Goal: Task Accomplishment & Management: Manage account settings

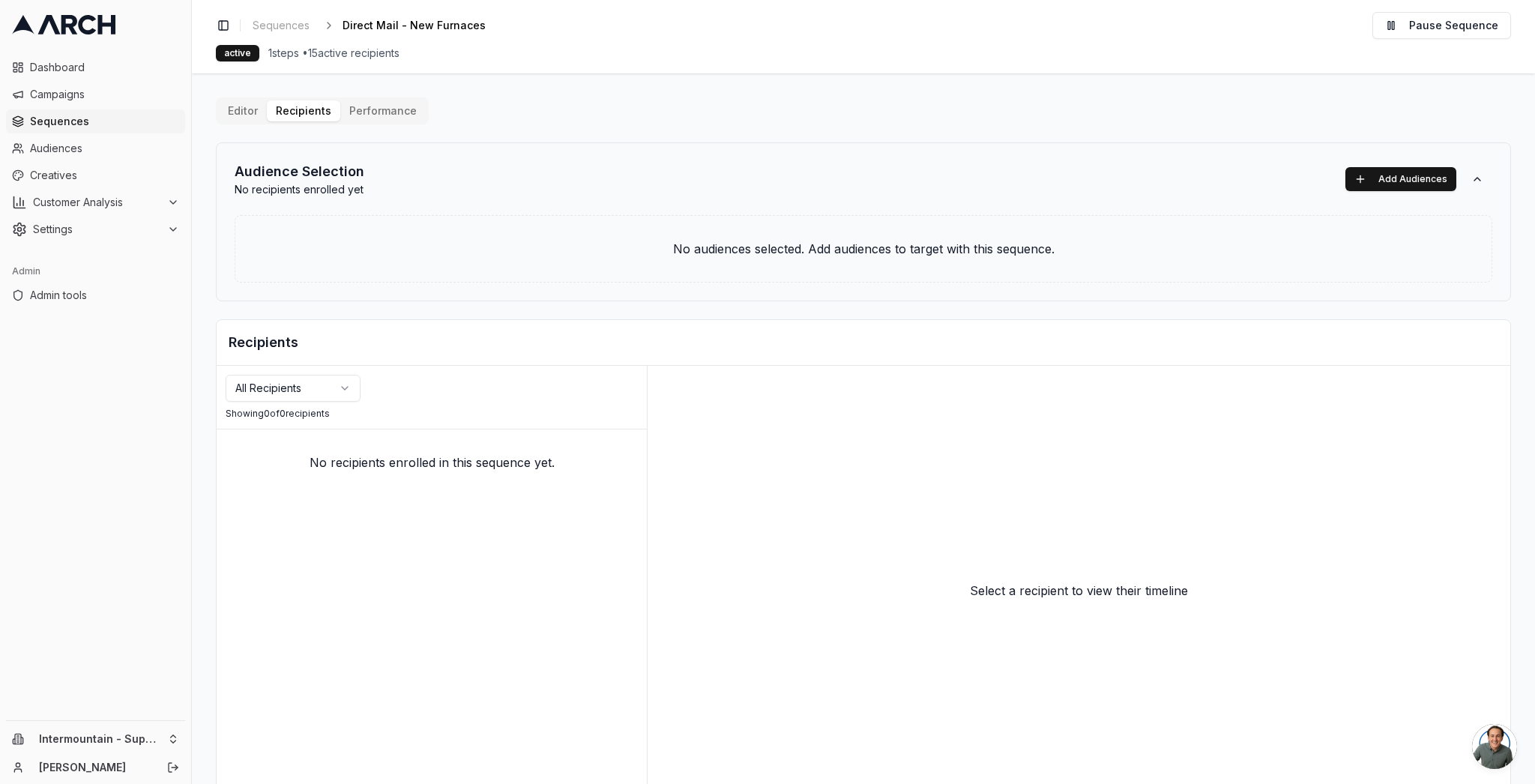
click at [169, 735] on html "Dashboard Campaigns Sequences Audiences Creatives Customer Analysis Settings Ad…" at bounding box center [768, 392] width 1535 height 784
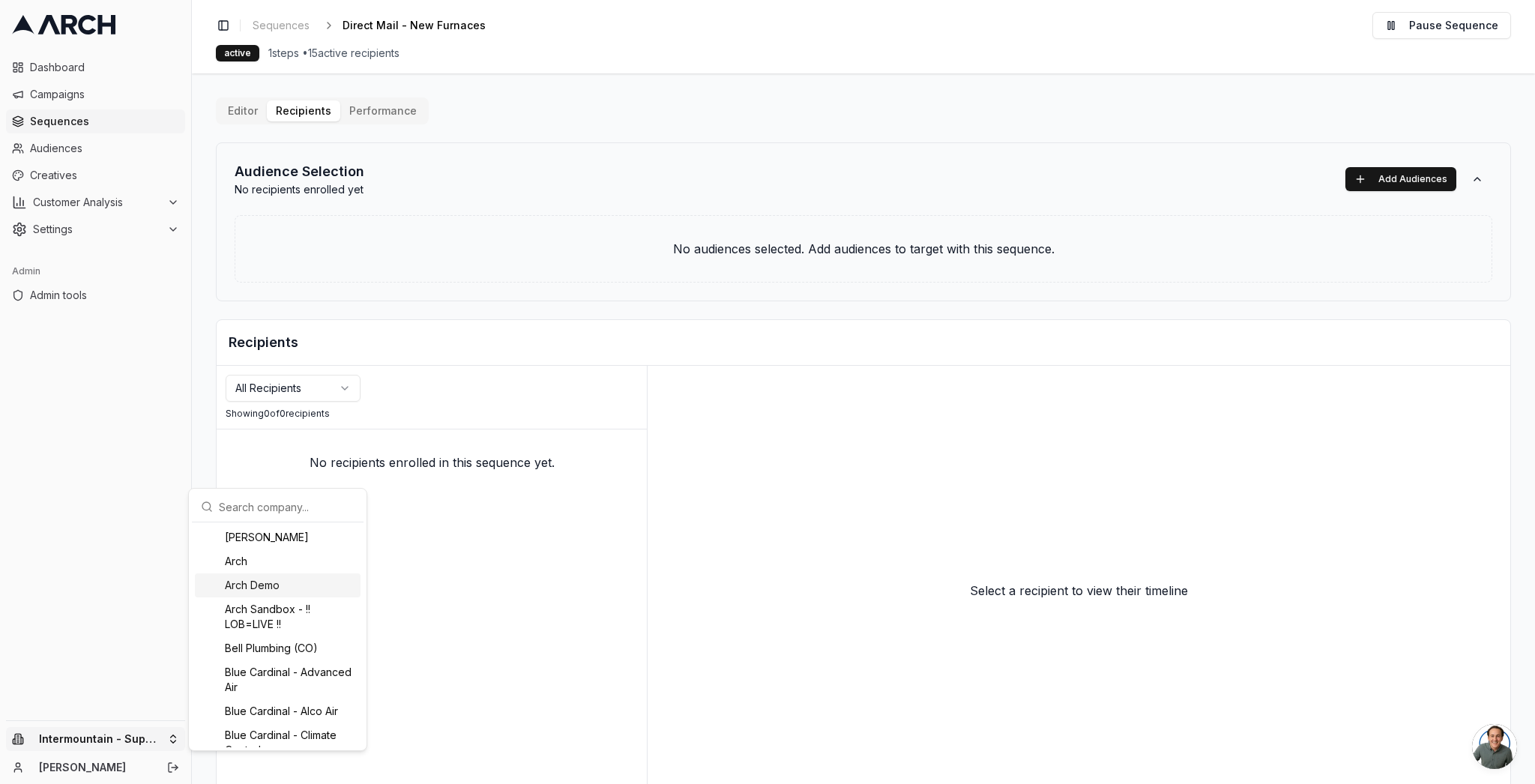
click at [784, 191] on html "Dashboard Campaigns Sequences Audiences Creatives Customer Analysis Settings Ad…" at bounding box center [768, 392] width 1535 height 784
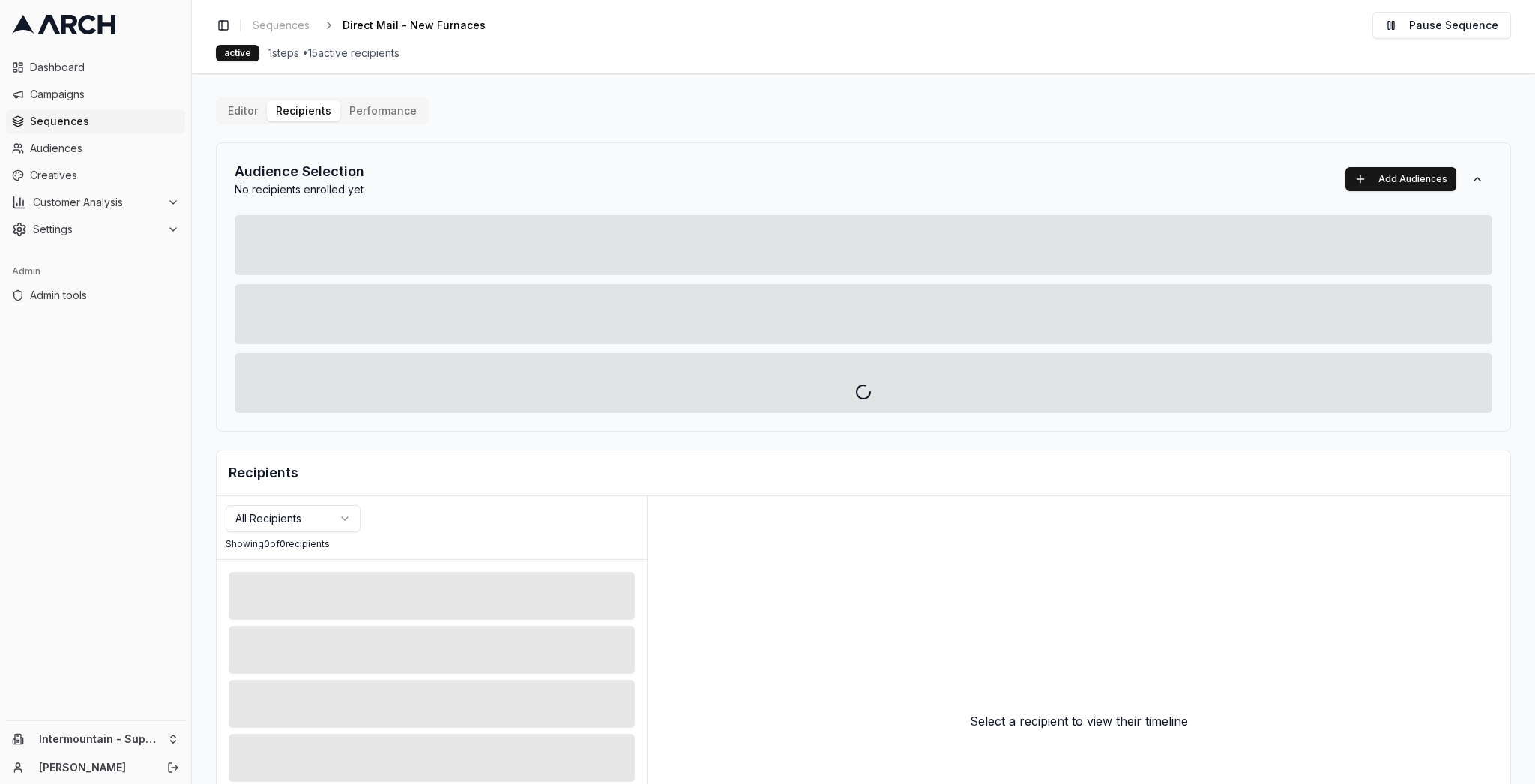
click at [236, 110] on div at bounding box center [863, 392] width 1343 height 784
drag, startPoint x: 418, startPoint y: 137, endPoint x: 349, endPoint y: 132, distance: 69.2
click at [408, 135] on div at bounding box center [863, 392] width 1343 height 784
drag, startPoint x: 233, startPoint y: 112, endPoint x: 641, endPoint y: 111, distance: 408.0
click at [234, 112] on div at bounding box center [863, 392] width 1343 height 784
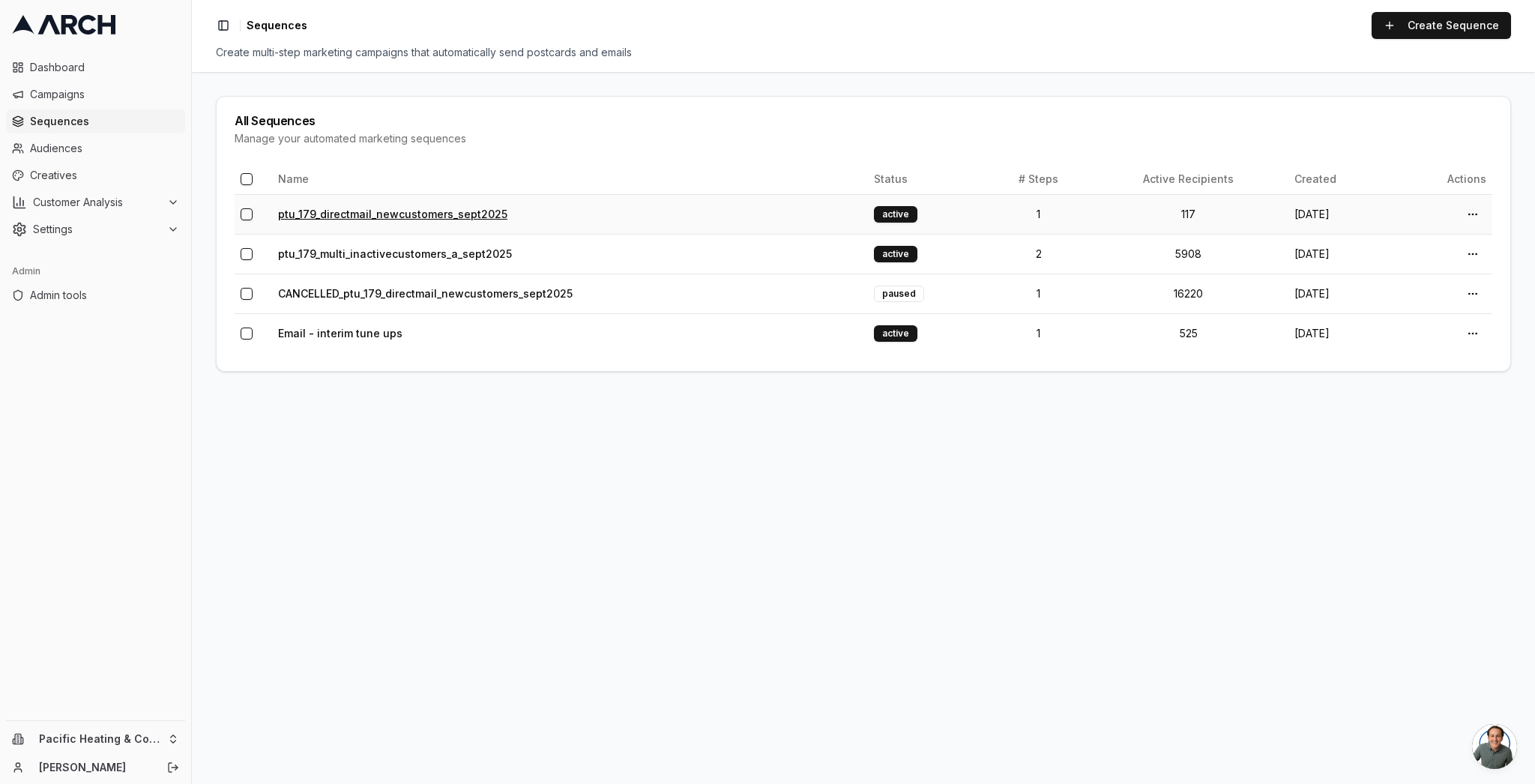
click at [393, 214] on link "ptu_179_directmail_newcustomers_sept2025" at bounding box center [392, 213] width 229 height 13
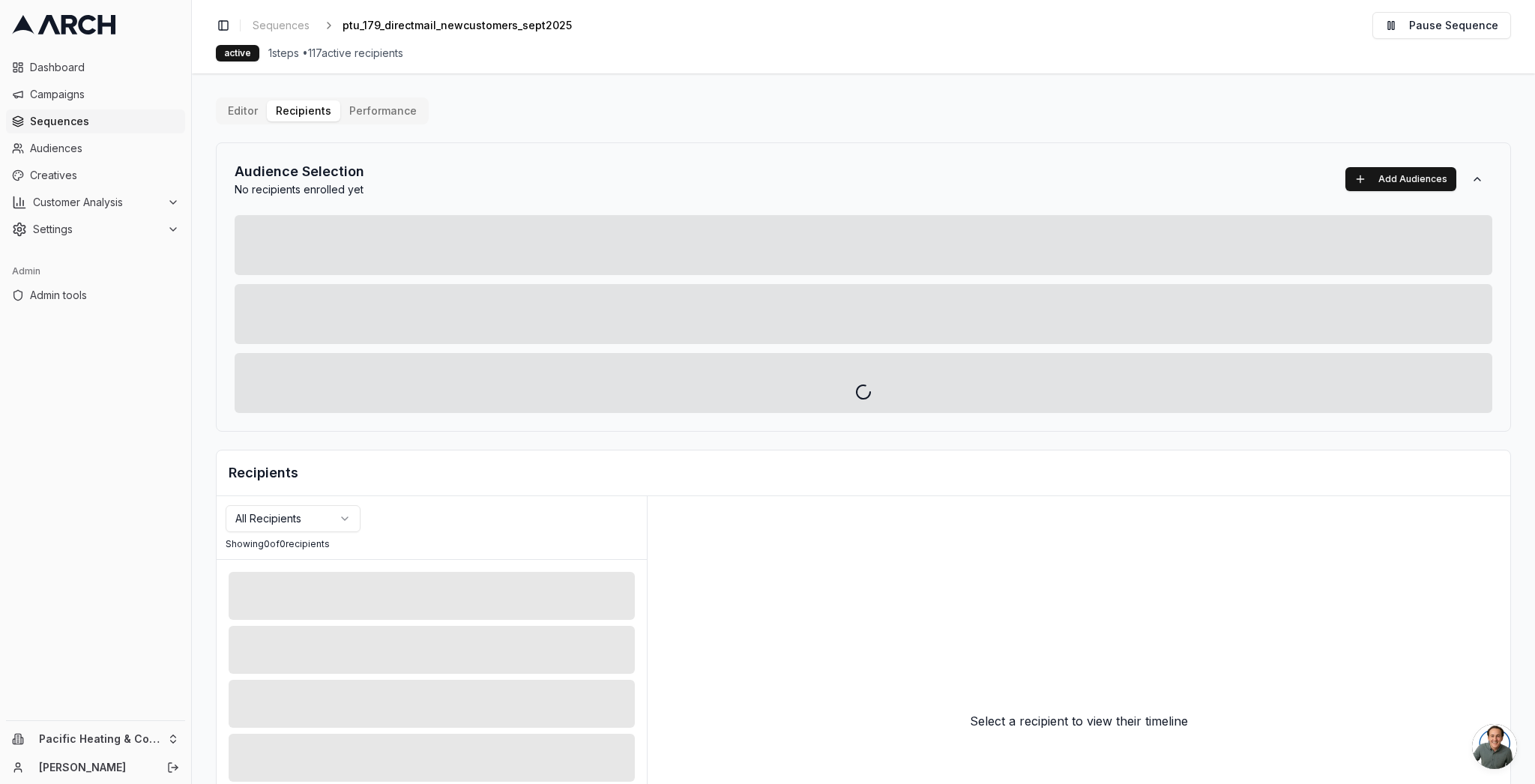
click at [257, 112] on div at bounding box center [863, 392] width 1343 height 784
drag, startPoint x: 235, startPoint y: 109, endPoint x: 569, endPoint y: 121, distance: 334.2
click at [237, 109] on div at bounding box center [863, 392] width 1343 height 784
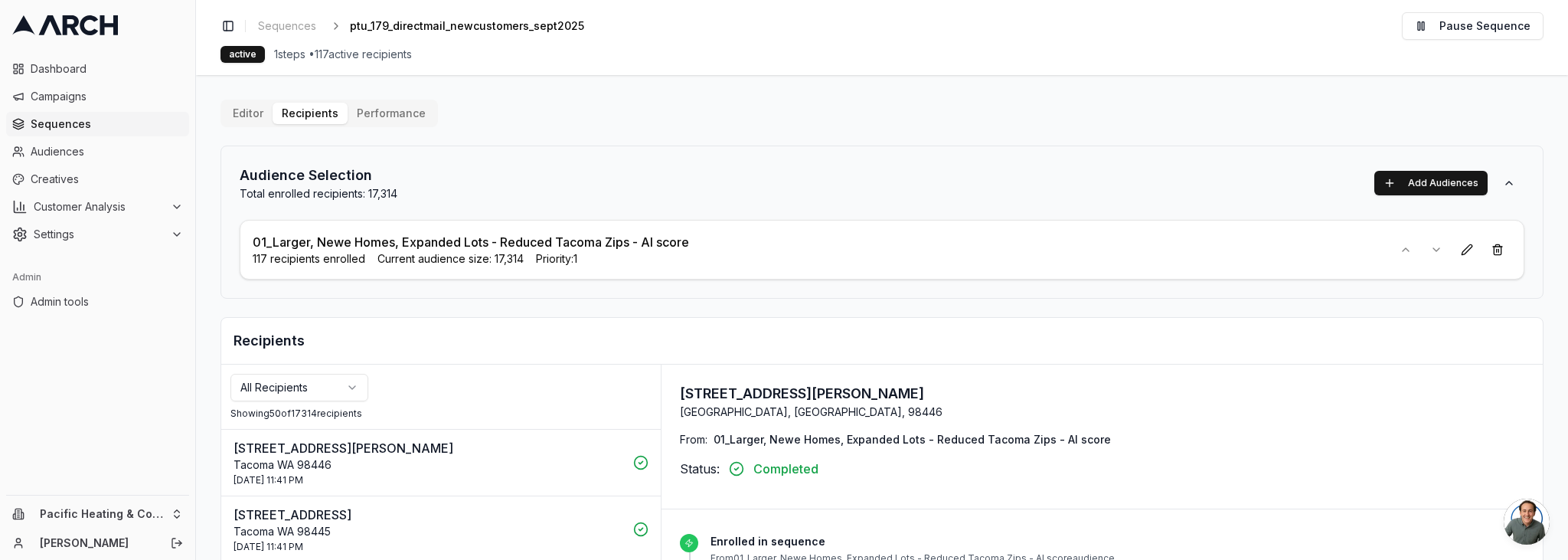
click at [340, 390] on html "Dashboard Campaigns Sequences Audiences Creatives Customer Analysis Settings Ad…" at bounding box center [784, 280] width 1568 height 560
click at [325, 392] on html "Dashboard Campaigns Sequences Audiences Creatives Customer Analysis Settings Ad…" at bounding box center [784, 280] width 1568 height 560
click at [301, 28] on span "Sequences" at bounding box center [287, 26] width 58 height 16
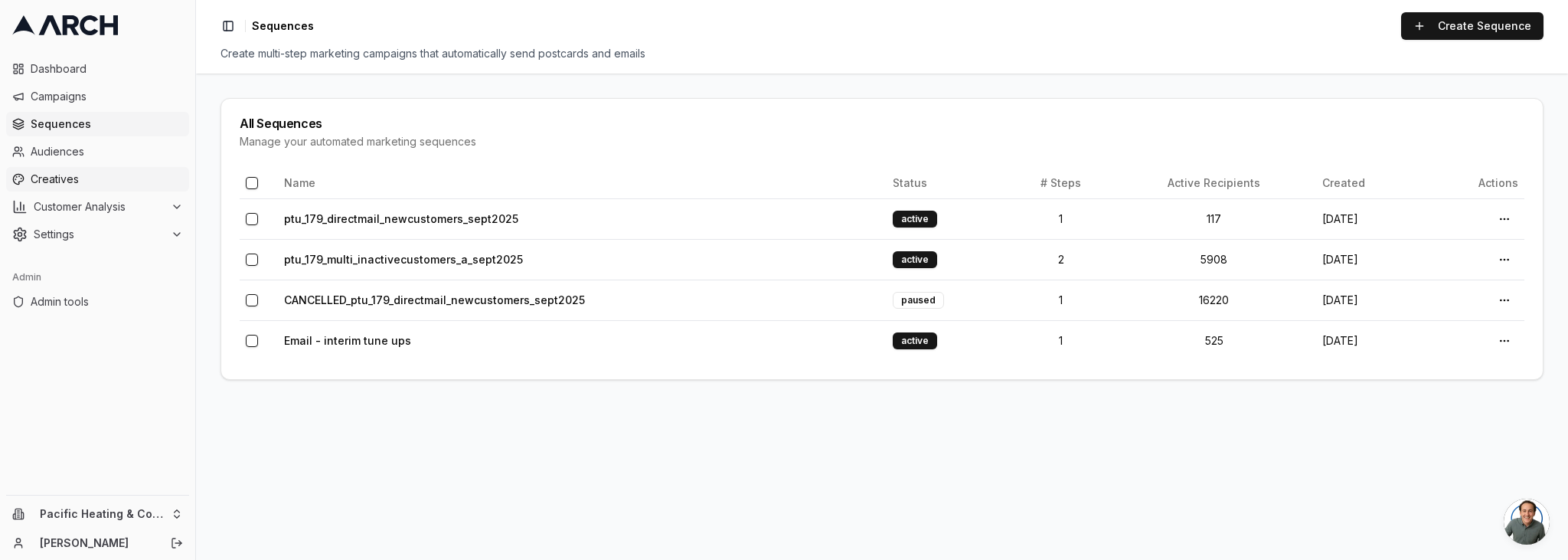
click at [120, 177] on span "Creatives" at bounding box center [106, 179] width 152 height 16
